Goal: Information Seeking & Learning: Learn about a topic

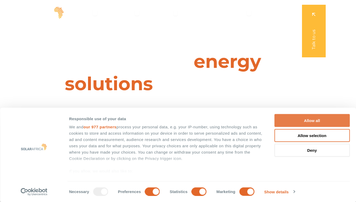
click at [314, 121] on button "Allow all" at bounding box center [311, 120] width 75 height 13
